Goal: Task Accomplishment & Management: Manage account settings

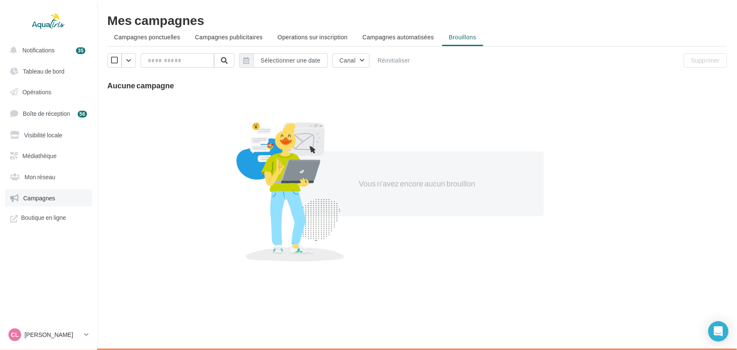
click at [46, 202] on link "Campagnes" at bounding box center [48, 198] width 87 height 18
click at [45, 198] on span "Campagnes" at bounding box center [39, 197] width 32 height 7
click at [40, 338] on p "[PERSON_NAME]" at bounding box center [53, 334] width 56 height 8
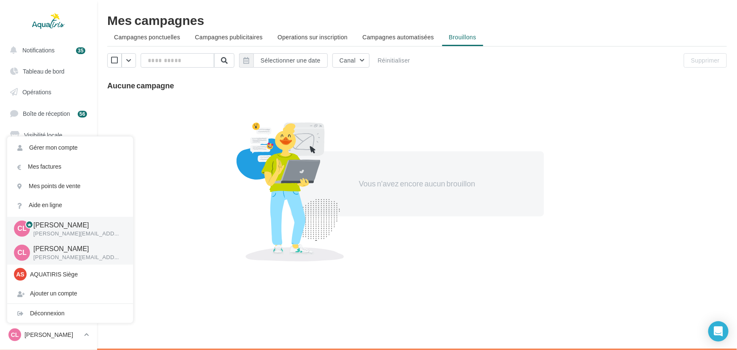
click at [64, 230] on p "[PERSON_NAME][EMAIL_ADDRESS][DOMAIN_NAME]" at bounding box center [76, 234] width 86 height 8
click at [267, 215] on div at bounding box center [291, 191] width 148 height 140
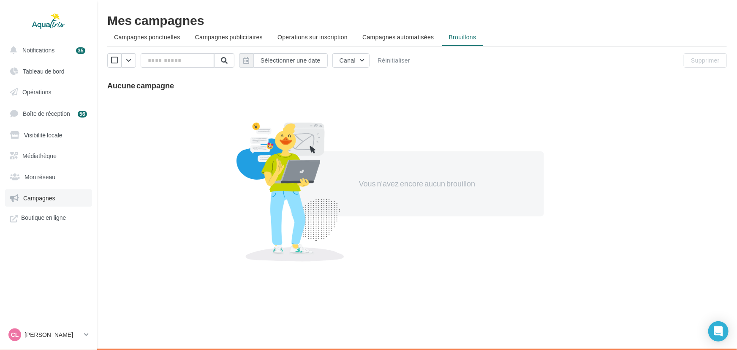
click at [34, 204] on link "Campagnes" at bounding box center [48, 198] width 87 height 18
click at [46, 170] on link "Mon réseau" at bounding box center [48, 177] width 87 height 18
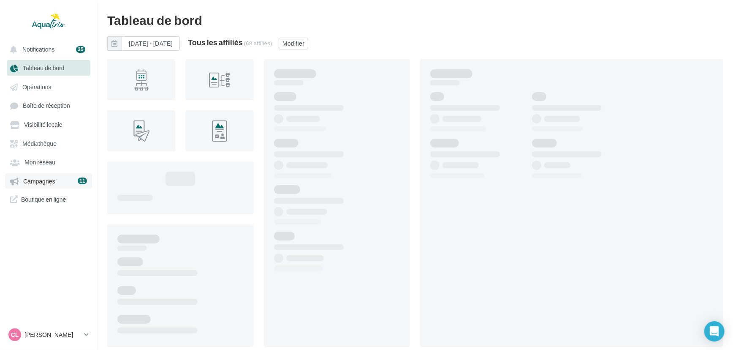
click at [53, 185] on span "Campagnes" at bounding box center [39, 180] width 32 height 7
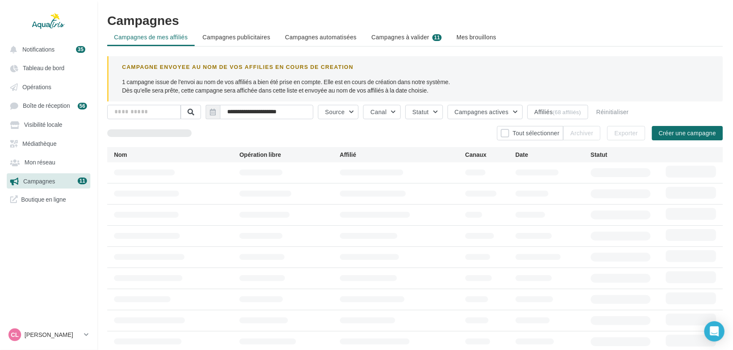
click at [429, 37] on li "Campagnes à valider 11" at bounding box center [407, 37] width 84 height 15
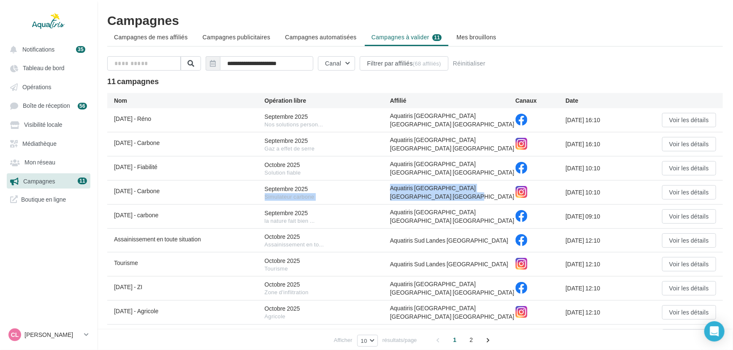
drag, startPoint x: 389, startPoint y: 191, endPoint x: 512, endPoint y: 188, distance: 122.1
click at [512, 188] on div "Septembre 2025 - Carbone Septembre 2025 Simulateur carbone Aquatiris Loir-et-Ch…" at bounding box center [415, 192] width 616 height 24
copy div "Simulateur carbone Aquatiris Loir-et-Cher Loiret Indre-et-Loire Nord"
click at [539, 41] on ul "Campagnes de mes affiliés Campagnes publicitaires Campagnes automatisées Campag…" at bounding box center [415, 38] width 616 height 17
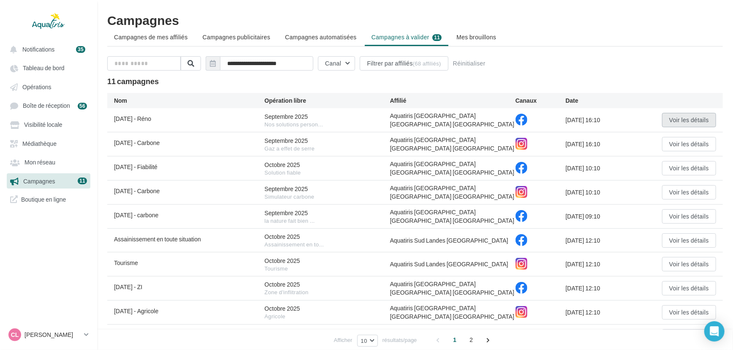
click at [706, 120] on button "Voir les détails" at bounding box center [689, 120] width 54 height 14
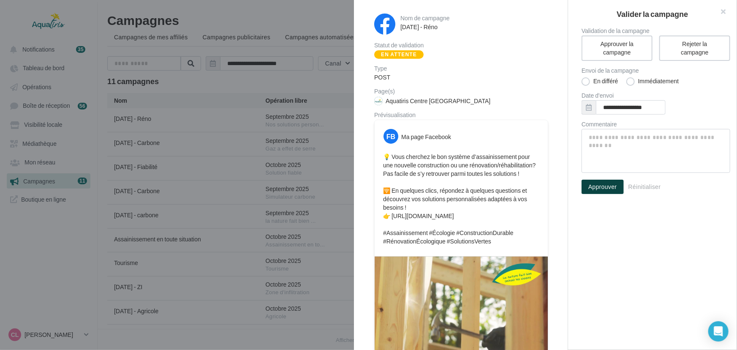
click at [616, 184] on button "Approuver" at bounding box center [603, 187] width 42 height 14
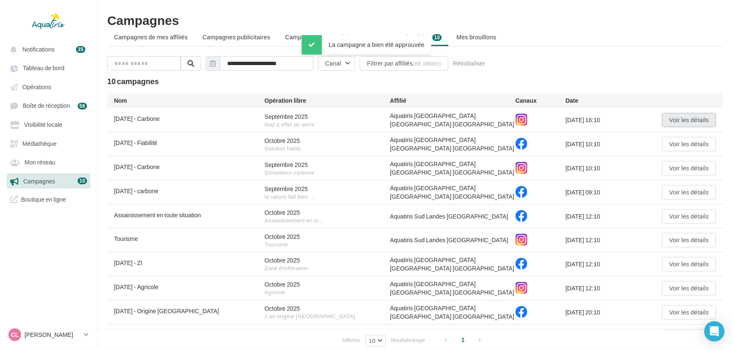
click at [694, 117] on button "Voir les détails" at bounding box center [689, 120] width 54 height 14
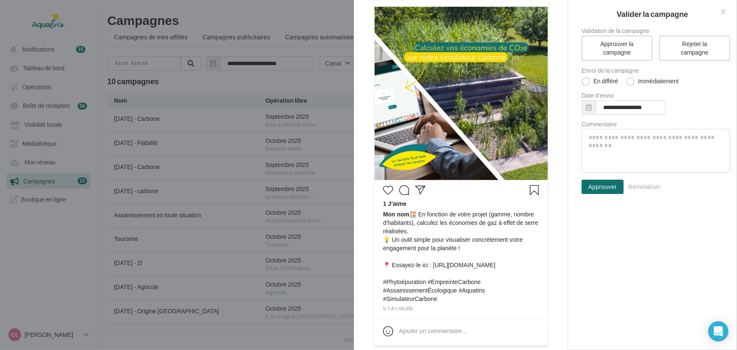
scroll to position [147, 0]
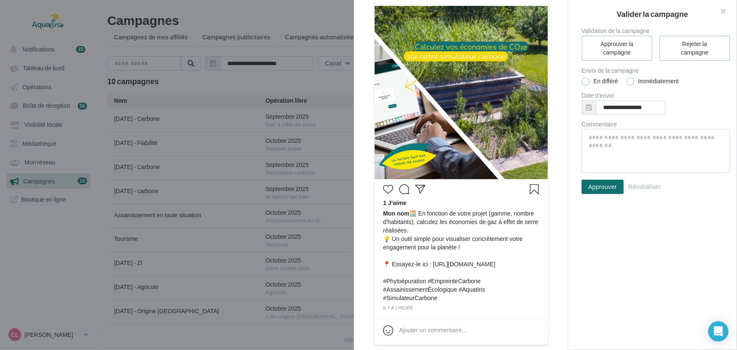
drag, startPoint x: 568, startPoint y: 131, endPoint x: 549, endPoint y: 227, distance: 98.5
click at [549, 227] on div "Nom de campagne Septembre 2025 - Carbone Statut de validation En attente Type P…" at bounding box center [461, 175] width 214 height 350
click at [591, 184] on button "Approuver" at bounding box center [603, 187] width 42 height 14
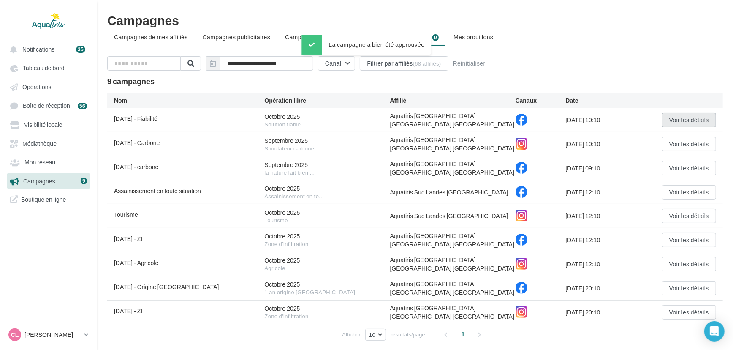
click at [666, 120] on button "Voir les détails" at bounding box center [689, 120] width 54 height 14
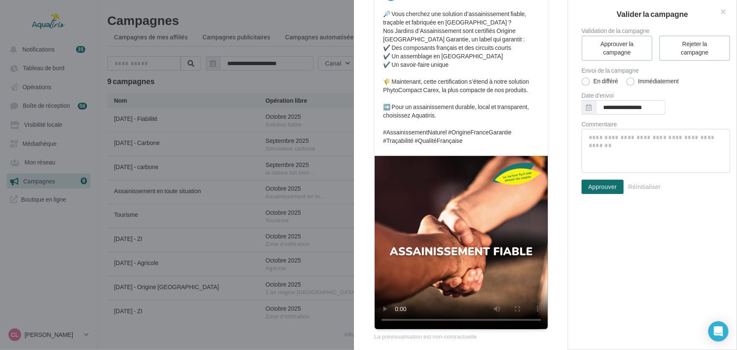
scroll to position [147, 0]
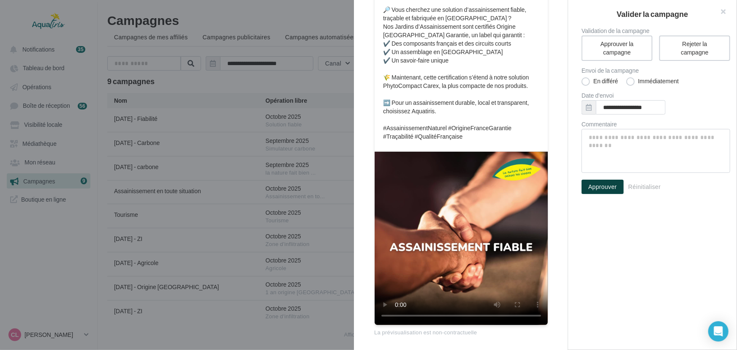
click at [610, 191] on button "Approuver" at bounding box center [603, 187] width 42 height 14
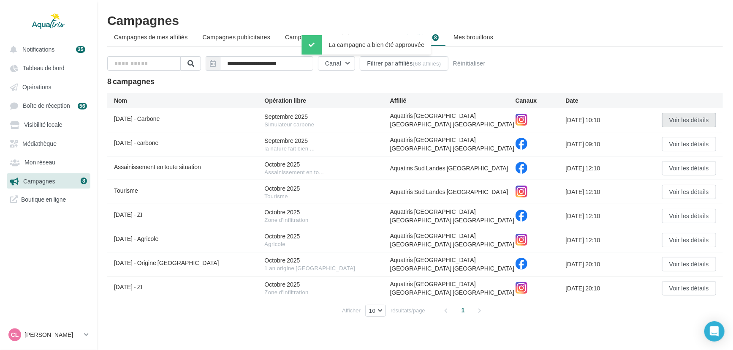
click at [667, 113] on button "Voir les détails" at bounding box center [689, 120] width 54 height 14
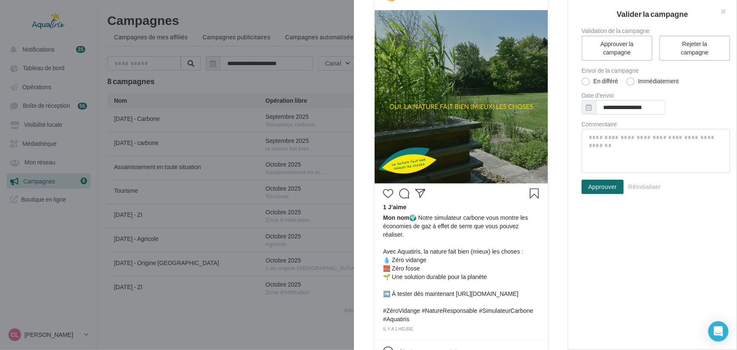
scroll to position [144, 0]
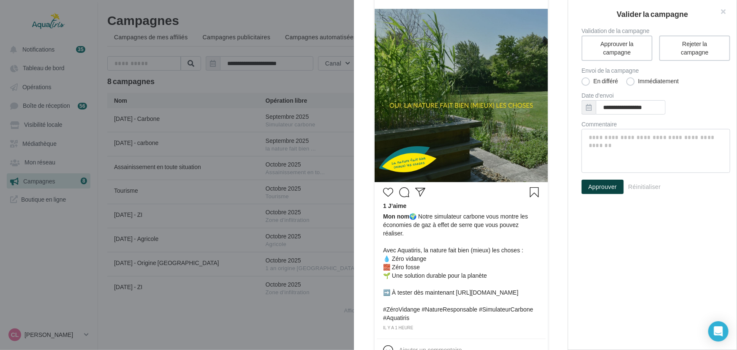
click at [613, 185] on button "Approuver" at bounding box center [603, 187] width 42 height 14
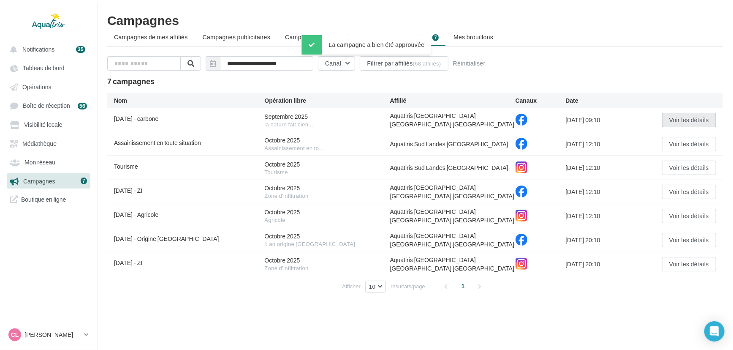
click at [686, 115] on button "Voir les détails" at bounding box center [689, 120] width 54 height 14
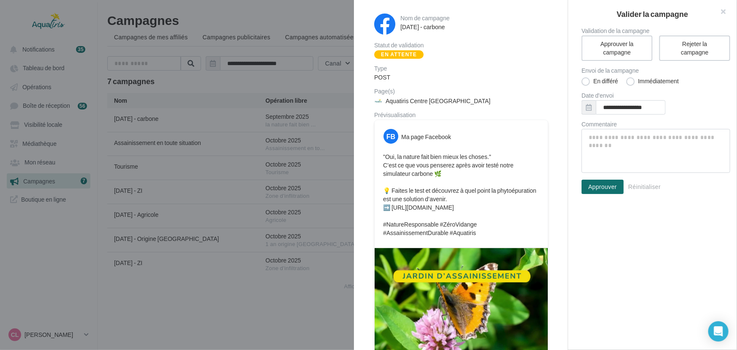
drag, startPoint x: 569, startPoint y: 158, endPoint x: 557, endPoint y: 208, distance: 51.7
click at [568, 208] on div "Nom de campagne Septembre 2025 - carbone Statut de validation En attente Type P…" at bounding box center [652, 175] width 169 height 350
click at [560, 191] on div "Nom de campagne Septembre 2025 - carbone Statut de validation En attente Type P…" at bounding box center [461, 223] width 214 height 446
click at [599, 181] on button "Approuver" at bounding box center [603, 187] width 42 height 14
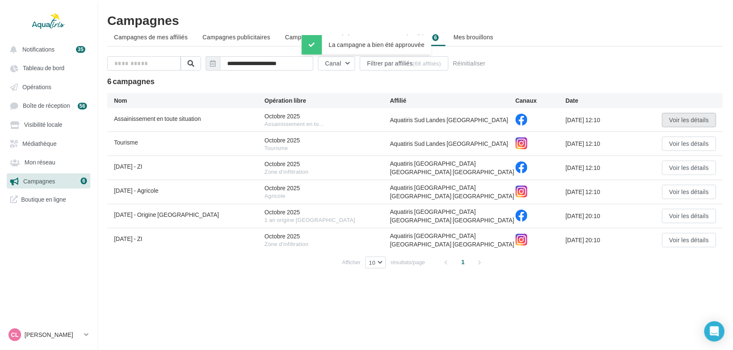
click at [678, 120] on button "Voir les détails" at bounding box center [689, 120] width 54 height 14
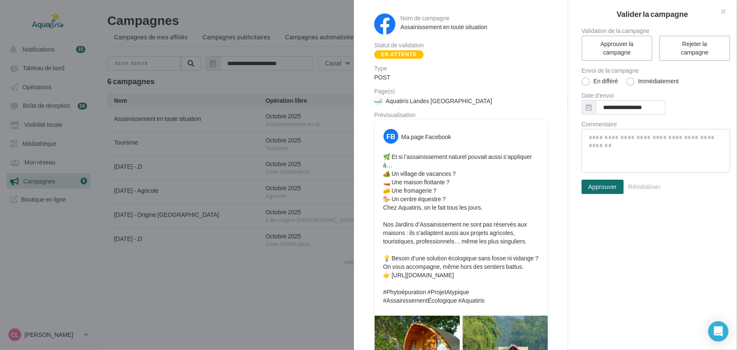
drag, startPoint x: 569, startPoint y: 147, endPoint x: 562, endPoint y: 174, distance: 27.9
click at [568, 174] on div "Nom de campagne Assainissement en toute situation Statut de validation En atten…" at bounding box center [652, 175] width 169 height 350
click at [562, 174] on div "Nom de campagne Assainissement en toute situation Statut de validation En atten…" at bounding box center [461, 257] width 214 height 514
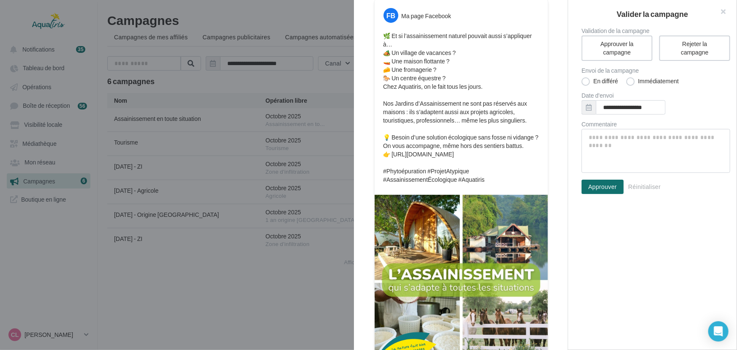
scroll to position [119, 0]
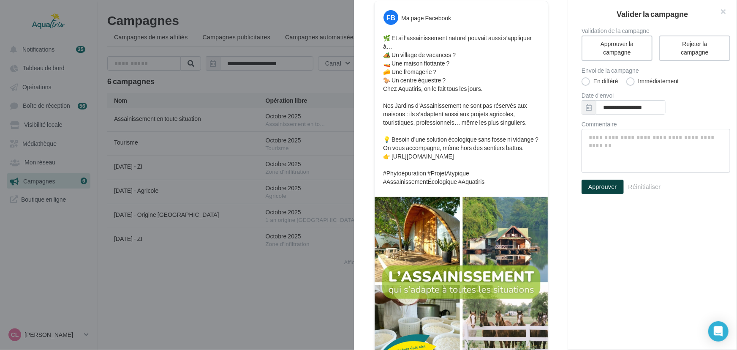
click at [591, 182] on button "Approuver" at bounding box center [603, 187] width 42 height 14
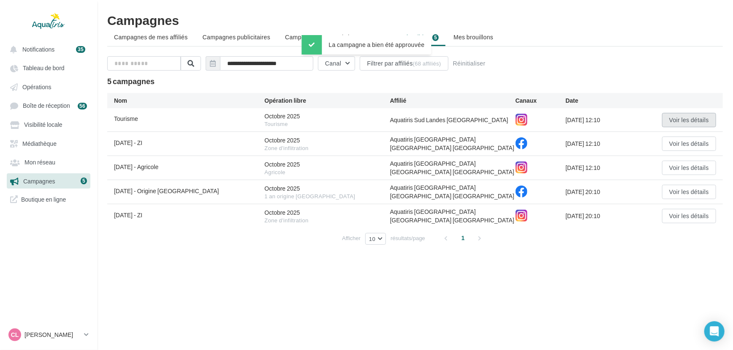
click at [678, 122] on button "Voir les détails" at bounding box center [689, 120] width 54 height 14
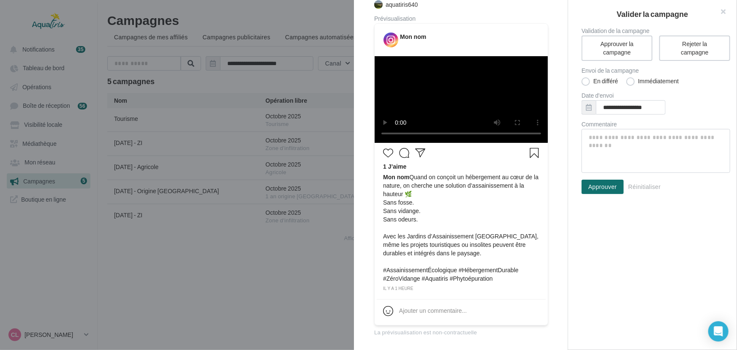
scroll to position [155, 0]
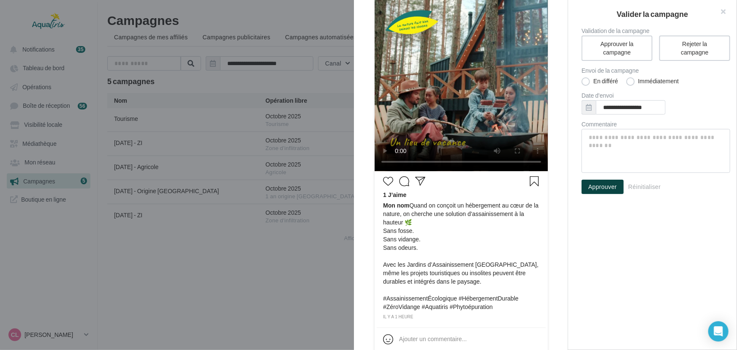
click at [608, 181] on button "Approuver" at bounding box center [603, 187] width 42 height 14
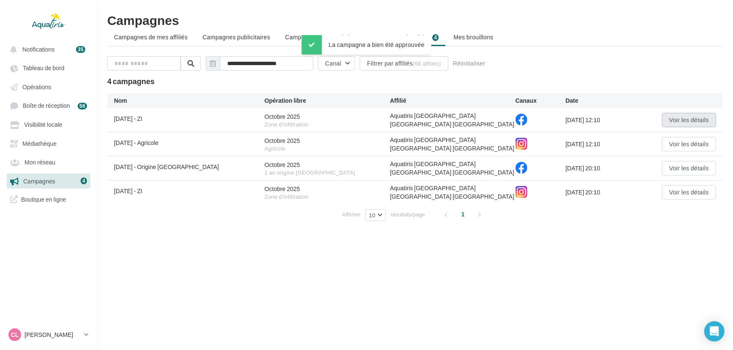
click at [671, 117] on button "Voir les détails" at bounding box center [689, 120] width 54 height 14
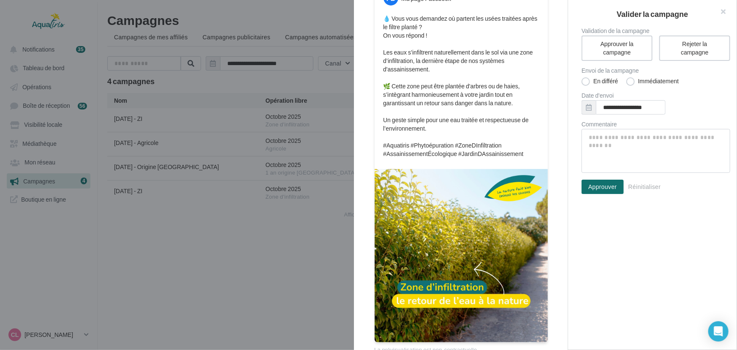
scroll to position [140, 0]
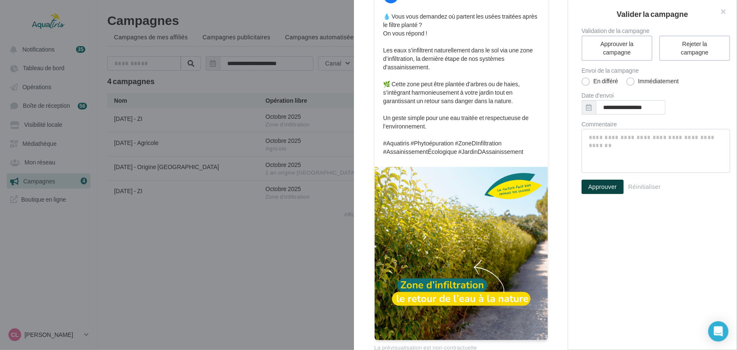
click at [595, 182] on button "Approuver" at bounding box center [603, 187] width 42 height 14
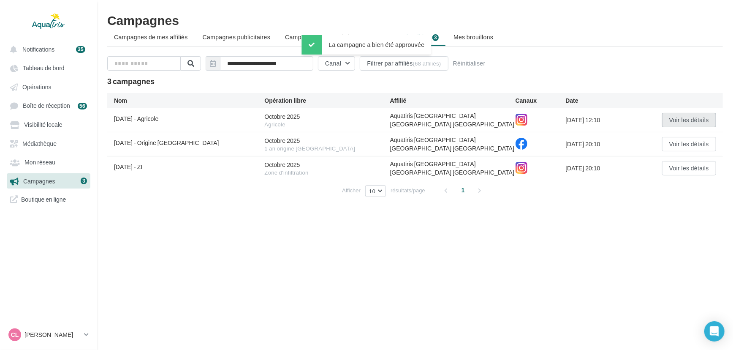
click at [673, 117] on button "Voir les détails" at bounding box center [689, 120] width 54 height 14
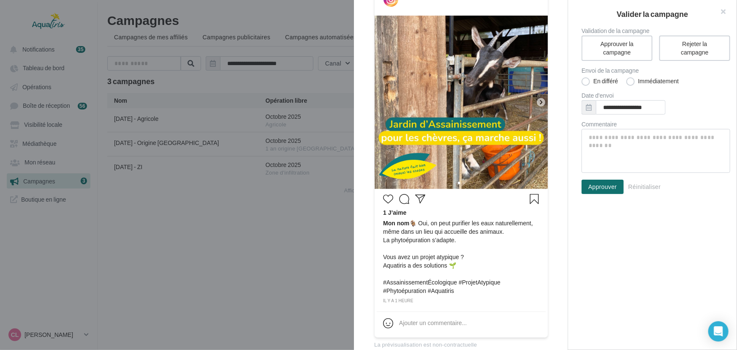
scroll to position [139, 0]
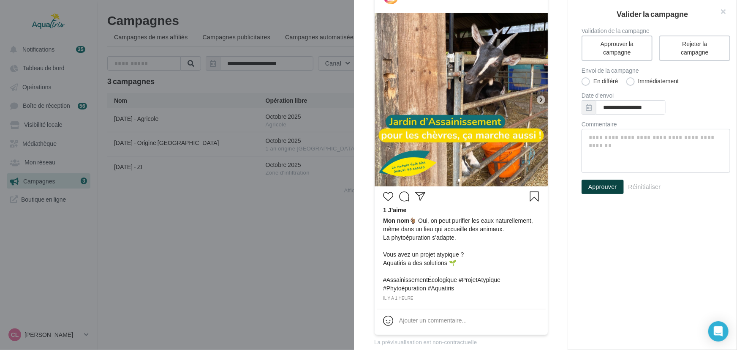
click at [610, 186] on button "Approuver" at bounding box center [603, 187] width 42 height 14
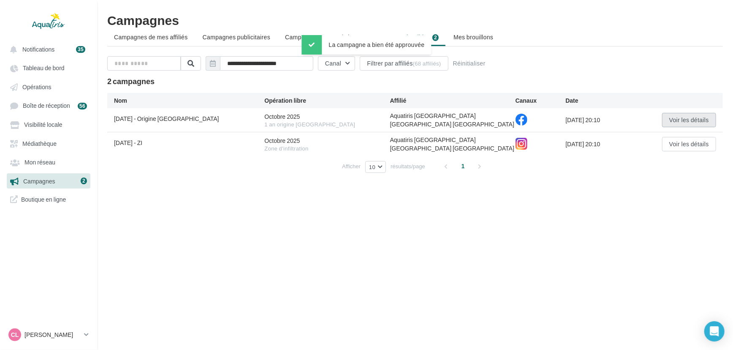
click at [672, 115] on button "Voir les détails" at bounding box center [689, 120] width 54 height 14
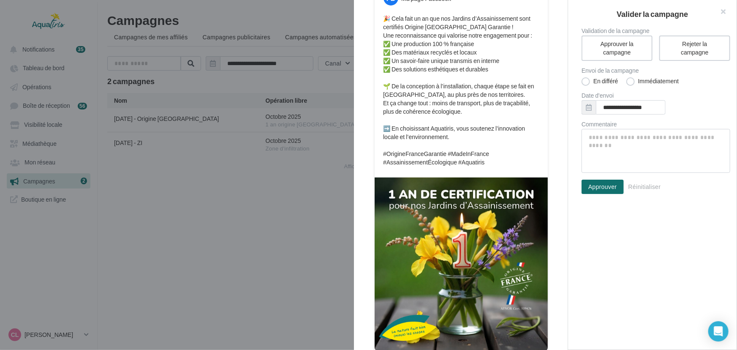
scroll to position [139, 0]
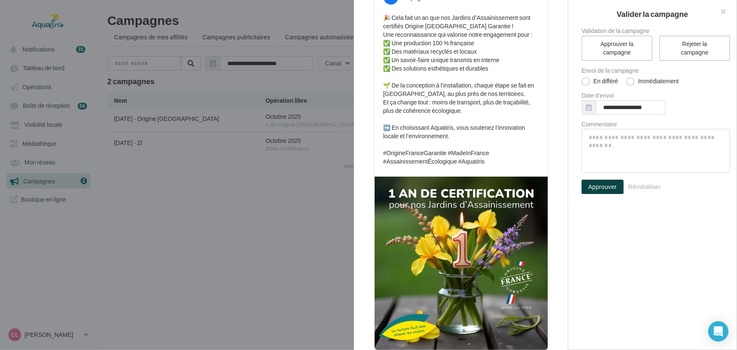
click at [600, 183] on button "Approuver" at bounding box center [603, 187] width 42 height 14
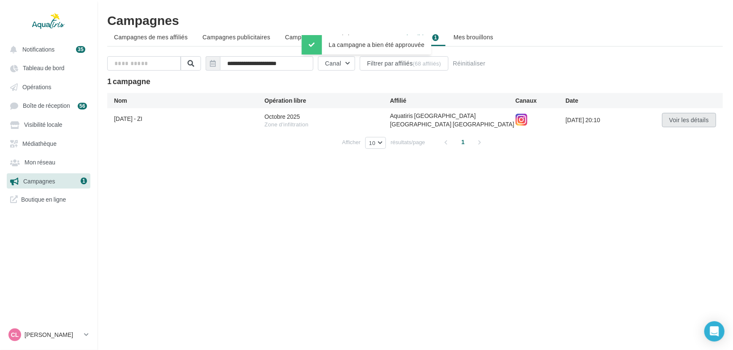
click at [666, 115] on button "Voir les détails" at bounding box center [689, 120] width 54 height 14
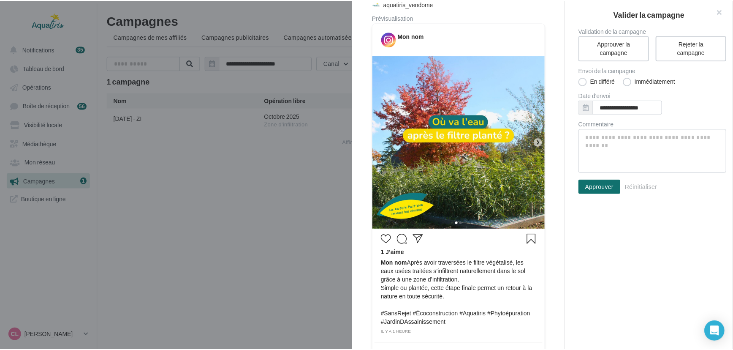
scroll to position [102, 0]
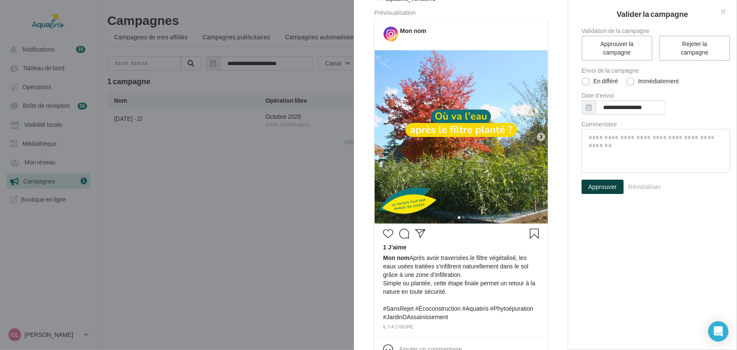
click at [616, 188] on button "Approuver" at bounding box center [603, 187] width 42 height 14
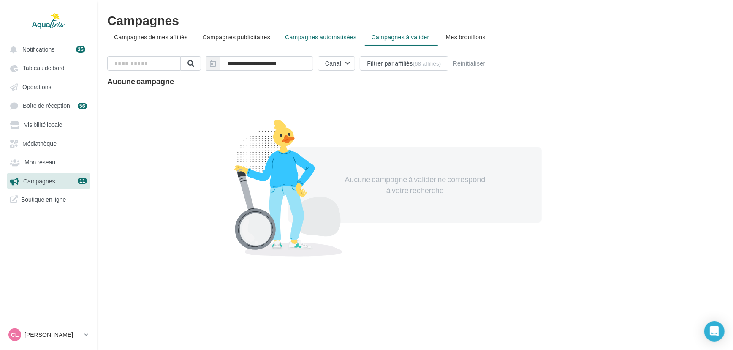
click at [322, 39] on span "Campagnes automatisées" at bounding box center [320, 36] width 71 height 7
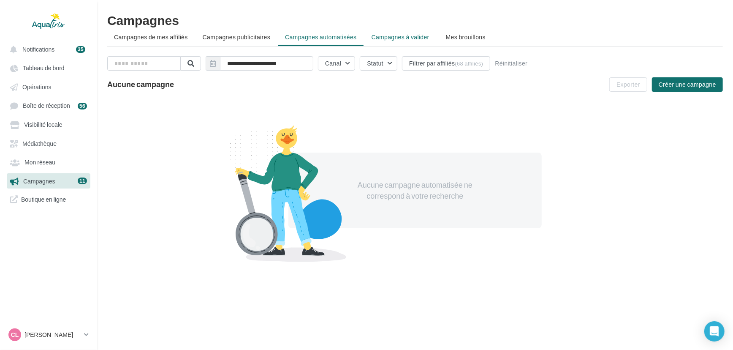
click at [387, 37] on span "Campagnes à valider" at bounding box center [401, 37] width 58 height 8
